Goal: Obtain resource: Obtain resource

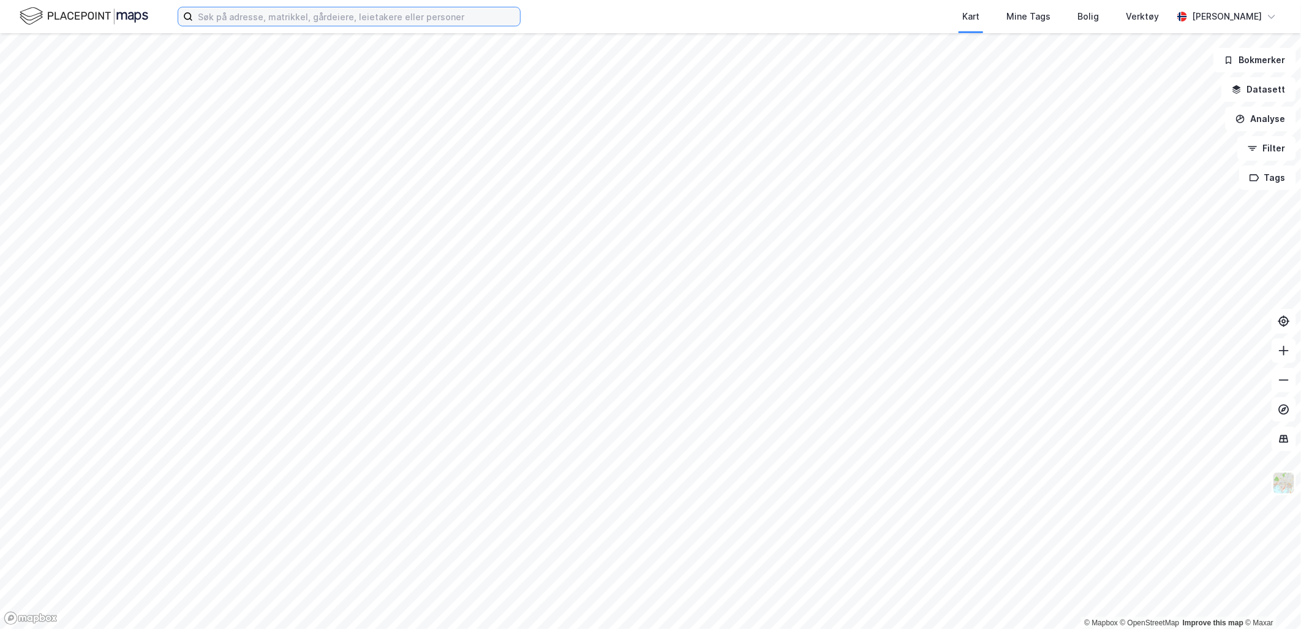
click at [265, 16] on input at bounding box center [356, 16] width 327 height 18
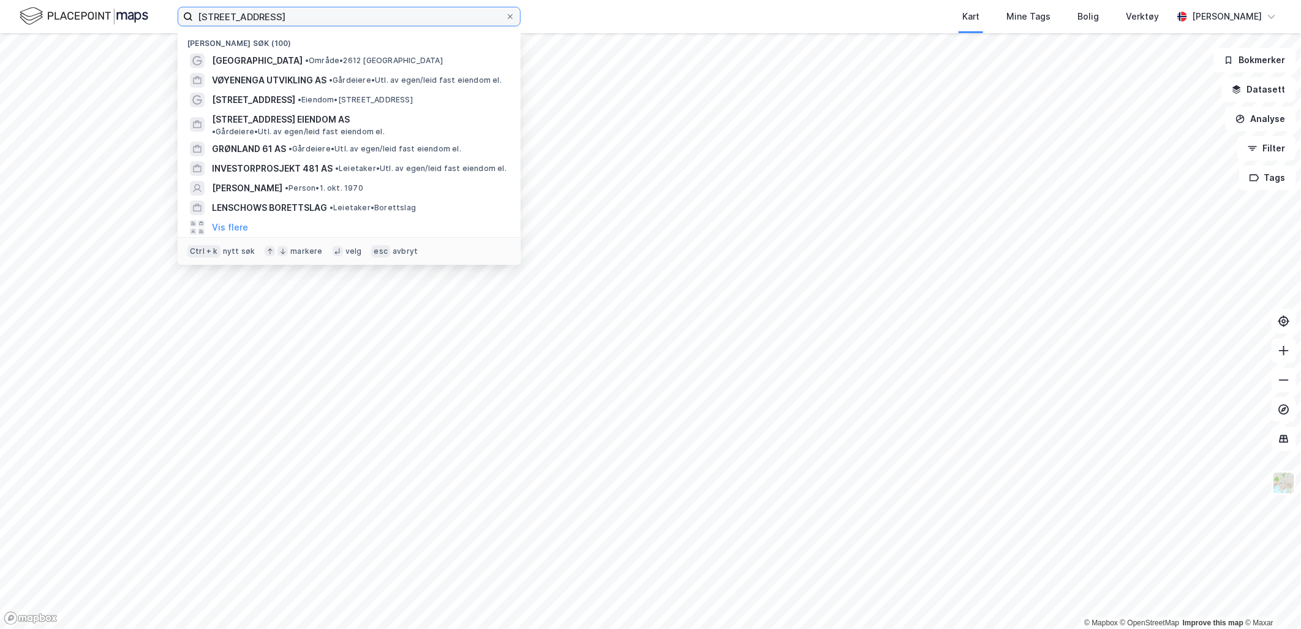
type input "[STREET_ADDRESS]"
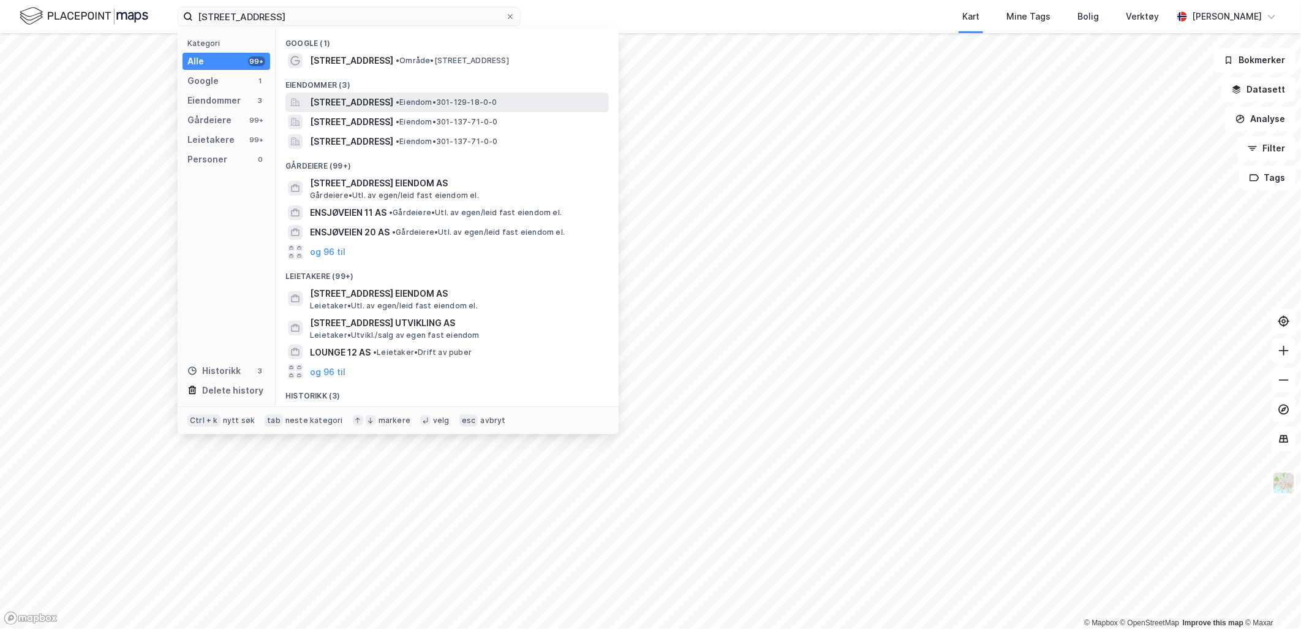
click at [374, 101] on span "[STREET_ADDRESS]" at bounding box center [351, 102] width 83 height 15
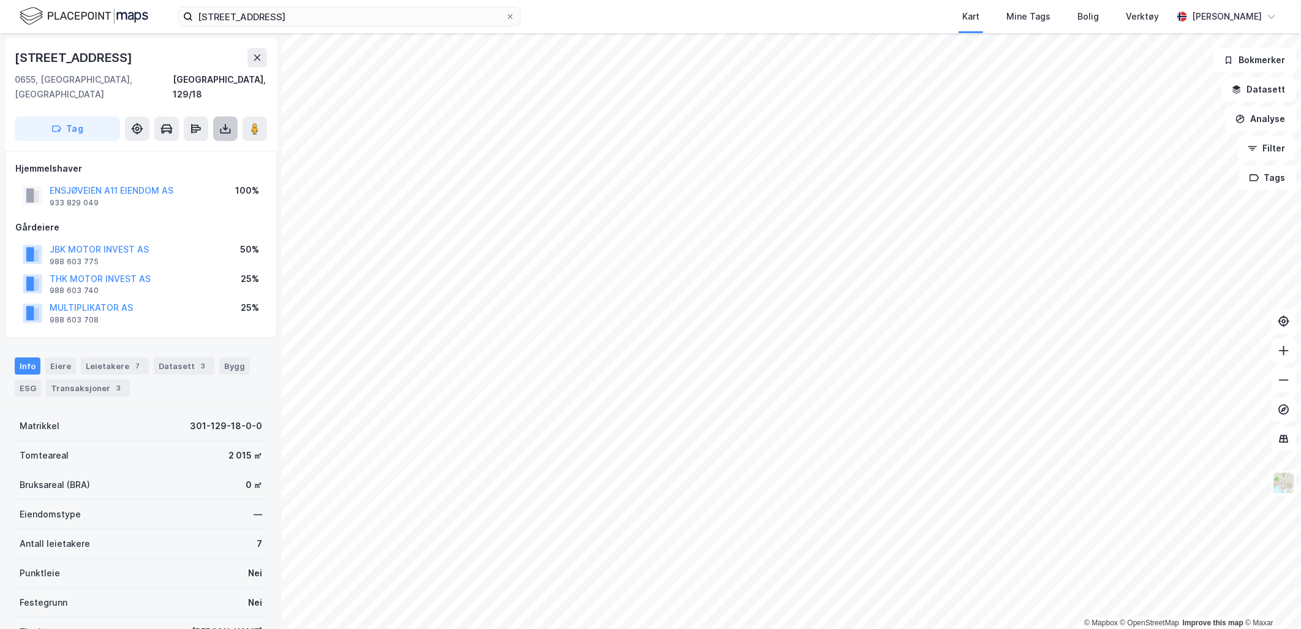
click at [219, 123] on icon at bounding box center [225, 129] width 12 height 12
click at [206, 143] on div "Last ned grunnbok" at bounding box center [172, 153] width 131 height 20
click at [219, 123] on icon at bounding box center [225, 129] width 12 height 12
click at [218, 143] on div "Last ned grunnbok" at bounding box center [172, 153] width 131 height 20
click at [229, 129] on icon at bounding box center [226, 131] width 10 height 5
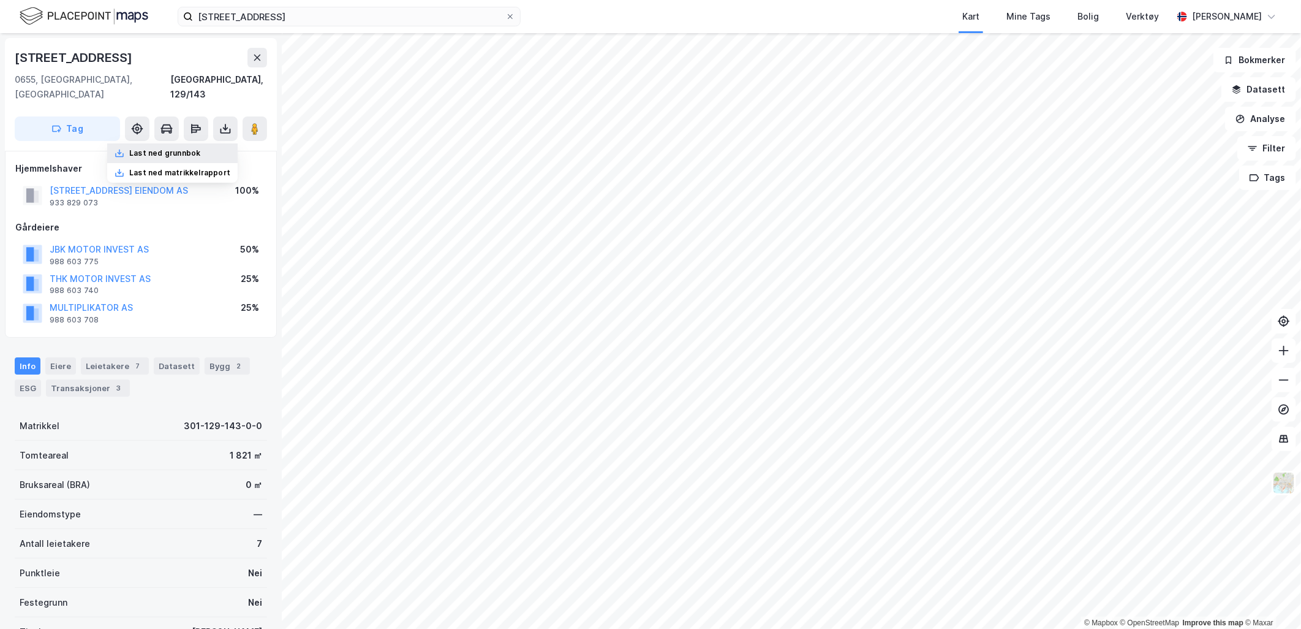
click at [186, 148] on div "Last ned grunnbok" at bounding box center [164, 153] width 71 height 10
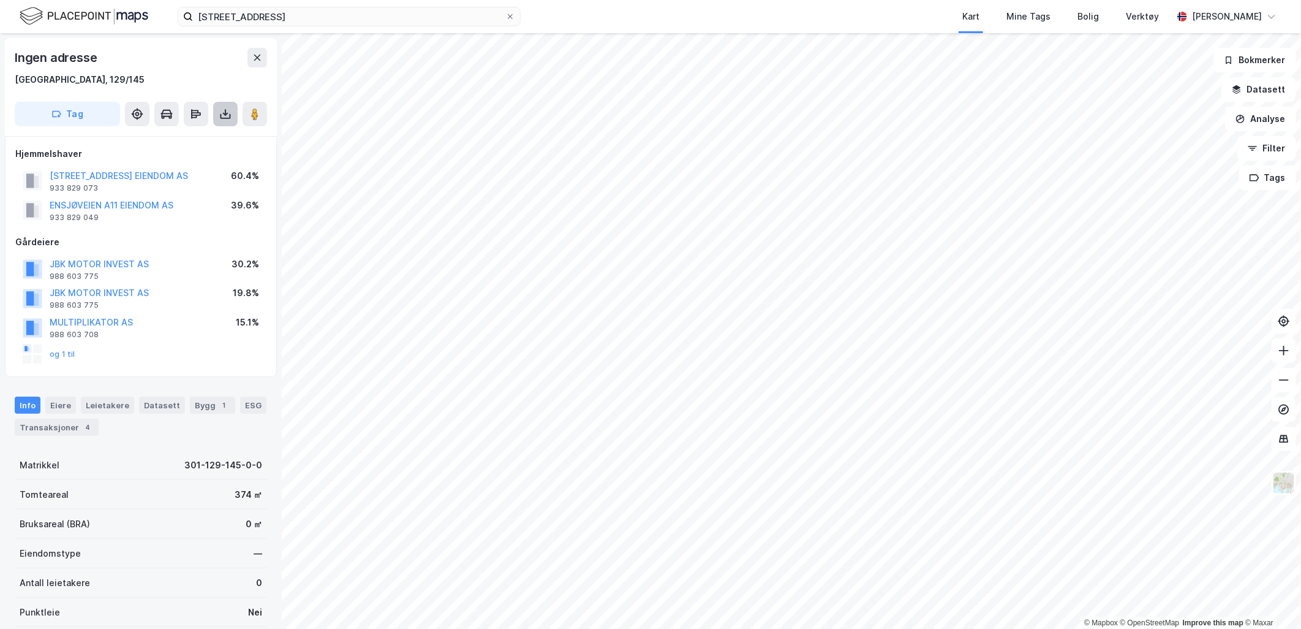
click at [230, 114] on icon at bounding box center [226, 116] width 10 height 5
click at [173, 137] on div "Last ned grunnbok" at bounding box center [164, 139] width 71 height 10
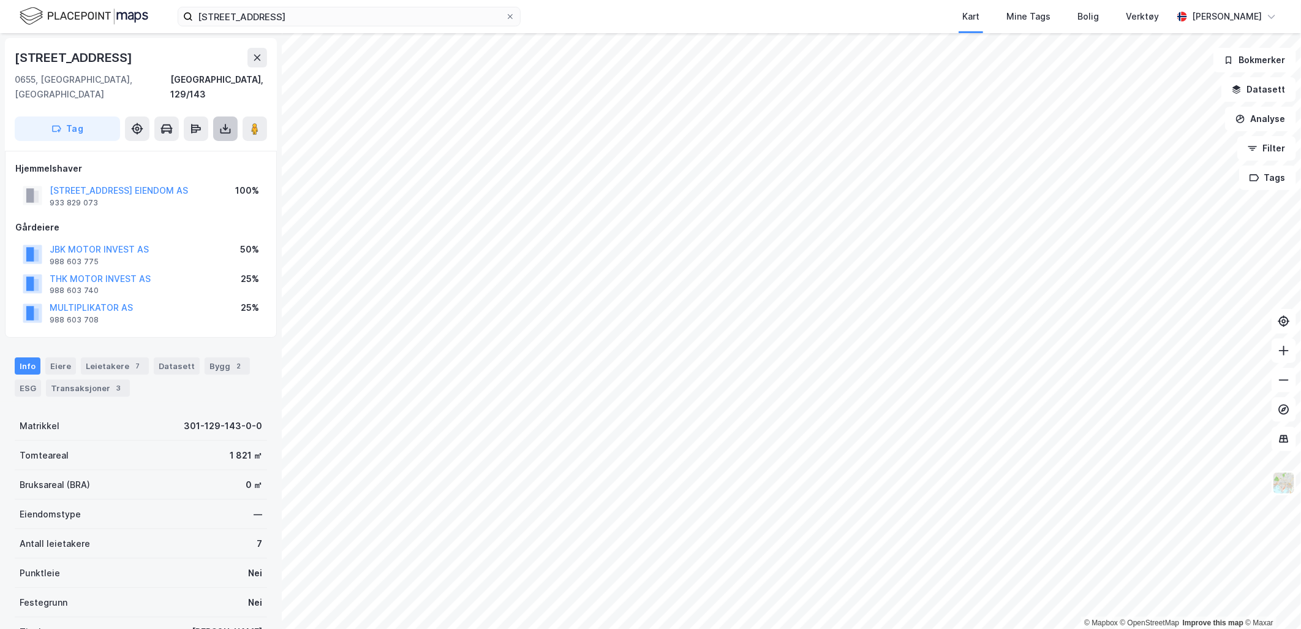
click at [221, 123] on icon at bounding box center [225, 129] width 12 height 12
click at [192, 148] on div "Last ned grunnbok" at bounding box center [164, 153] width 71 height 10
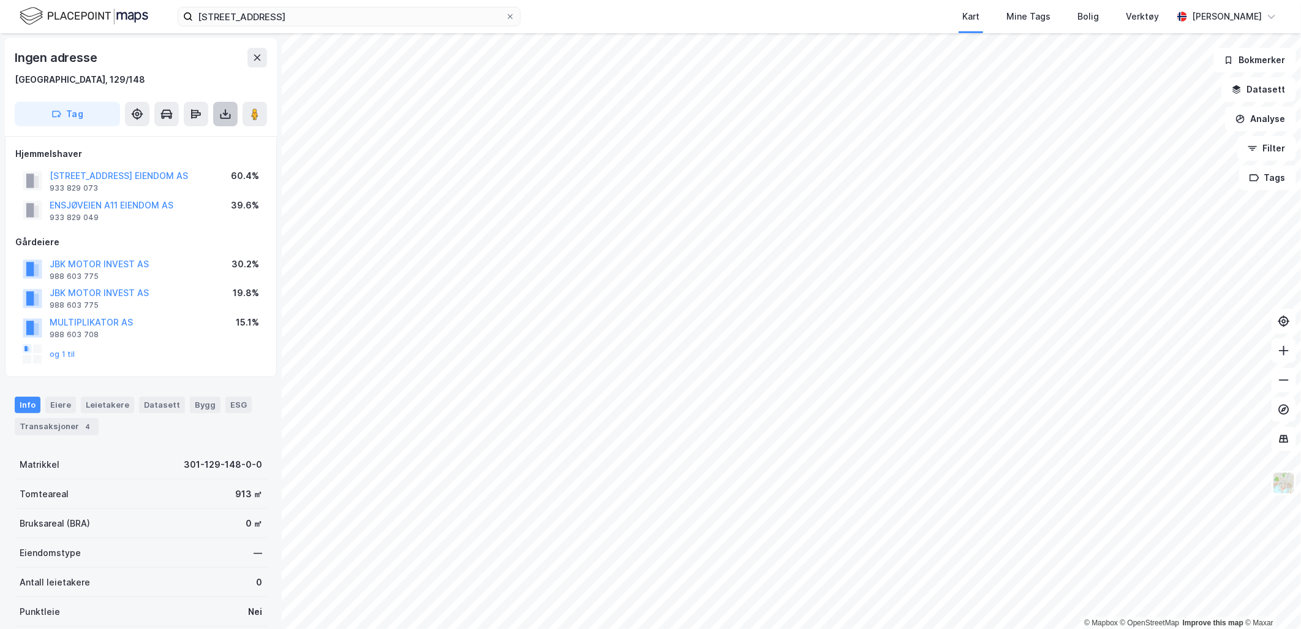
click at [224, 119] on icon at bounding box center [225, 114] width 12 height 12
click at [181, 140] on div "Last ned grunnbok" at bounding box center [164, 139] width 71 height 10
click at [218, 114] on button at bounding box center [225, 114] width 25 height 25
click at [176, 131] on div "Last ned grunnbok" at bounding box center [172, 139] width 131 height 20
